Goal: Find contact information: Find contact information

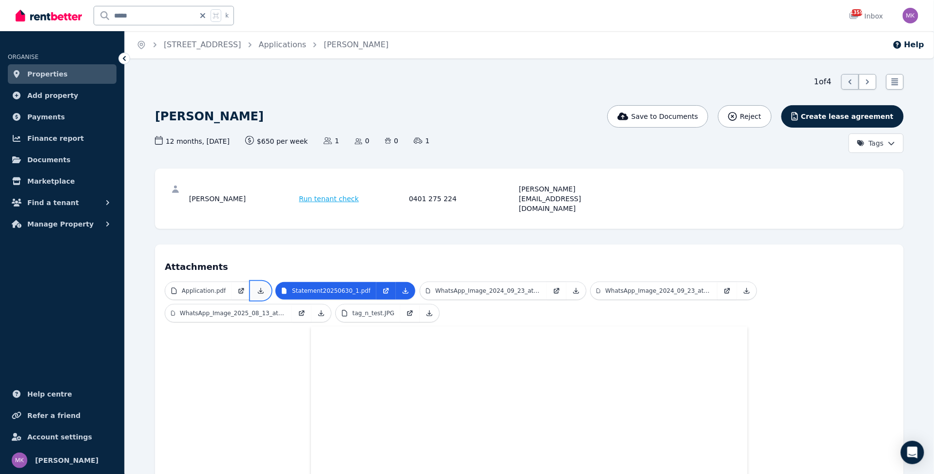
click at [260, 289] on icon at bounding box center [260, 291] width 5 height 5
drag, startPoint x: 190, startPoint y: 189, endPoint x: 267, endPoint y: 184, distance: 77.2
click at [267, 184] on div "[PERSON_NAME]" at bounding box center [242, 198] width 107 height 29
copy div "[PERSON_NAME]"
click at [262, 287] on icon at bounding box center [261, 291] width 8 height 8
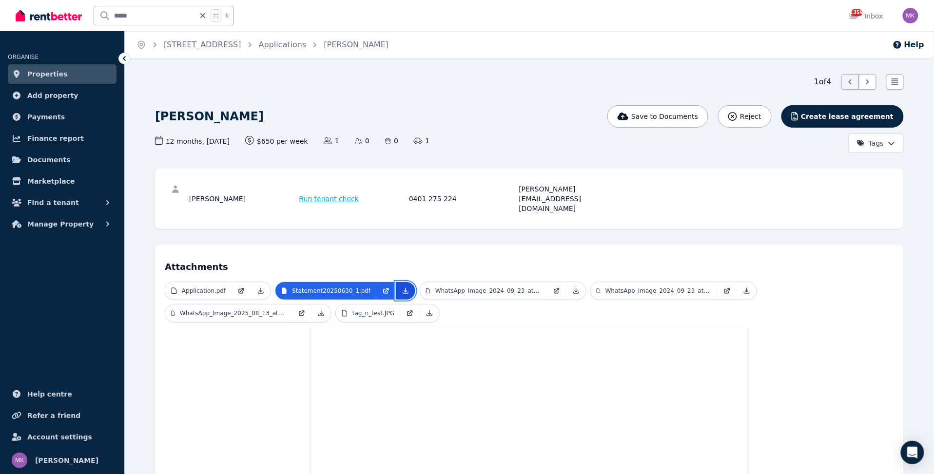
click at [401, 282] on link at bounding box center [406, 291] width 20 height 18
click at [573, 287] on icon at bounding box center [576, 291] width 8 height 8
click at [743, 287] on icon at bounding box center [747, 291] width 8 height 8
click at [322, 310] on icon at bounding box center [321, 314] width 8 height 8
click at [430, 310] on icon at bounding box center [430, 314] width 8 height 8
